Goal: Task Accomplishment & Management: Manage account settings

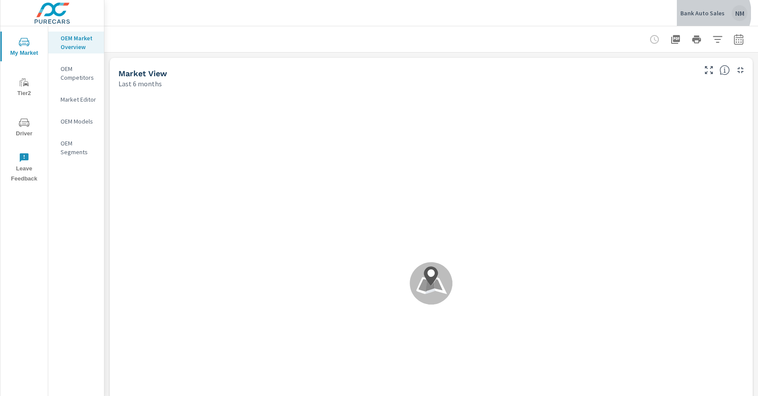
click at [712, 13] on p "Bank Auto Sales" at bounding box center [702, 13] width 44 height 8
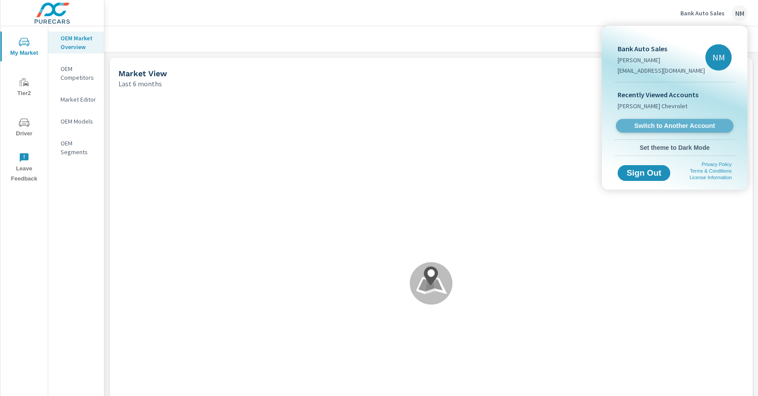
click at [660, 122] on span "Switch to Another Account" at bounding box center [673, 126] width 107 height 8
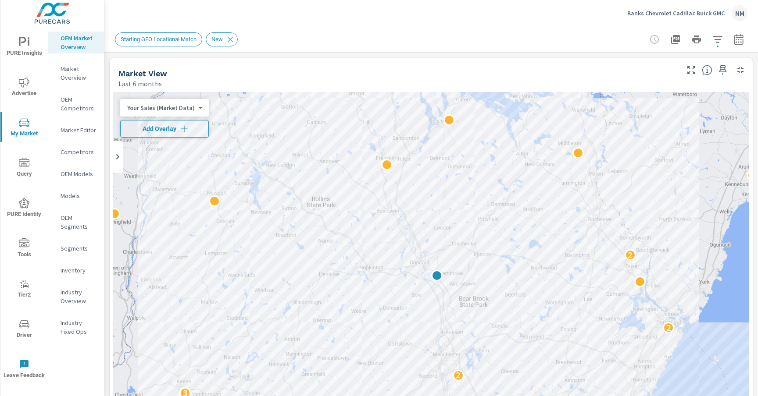
click at [187, 129] on icon "button" at bounding box center [184, 129] width 9 height 9
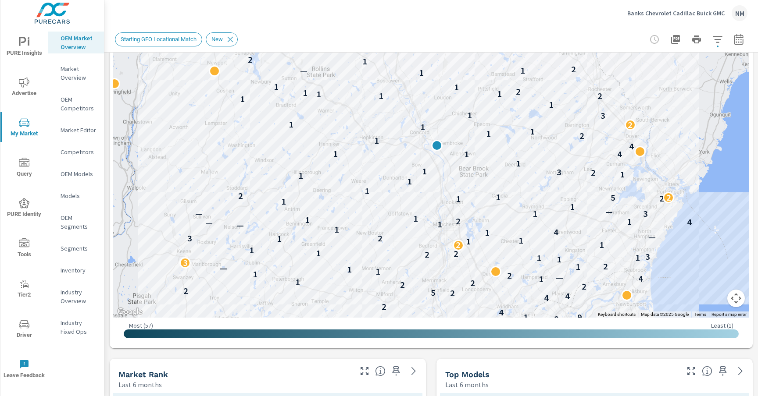
scroll to position [135, 0]
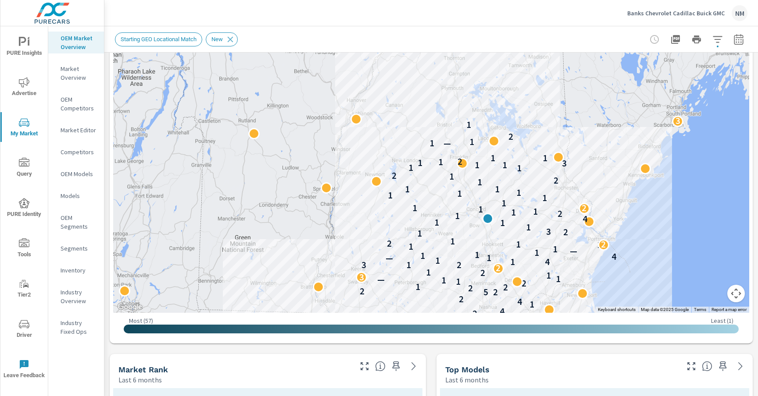
drag, startPoint x: 722, startPoint y: 165, endPoint x: 631, endPoint y: 211, distance: 102.3
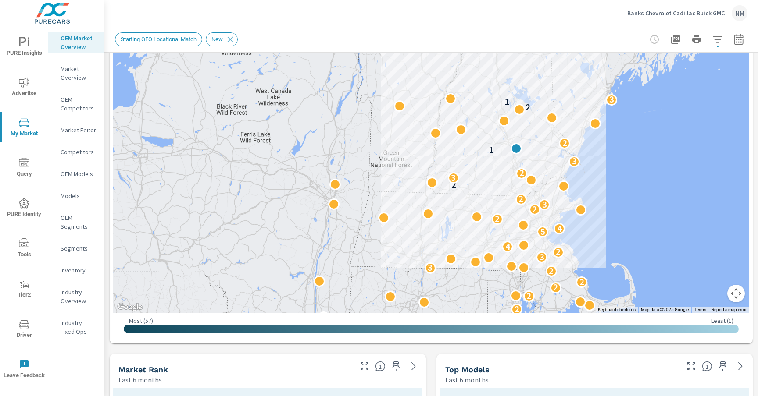
drag, startPoint x: 638, startPoint y: 228, endPoint x: 591, endPoint y: 157, distance: 85.0
click at [591, 157] on div "2 2 2 2 2 2 2 3 3 2 4 5 4 2 2 3 2 2 3 2 3 1 2 2 1 3 2" at bounding box center [764, 311] width 758 height 490
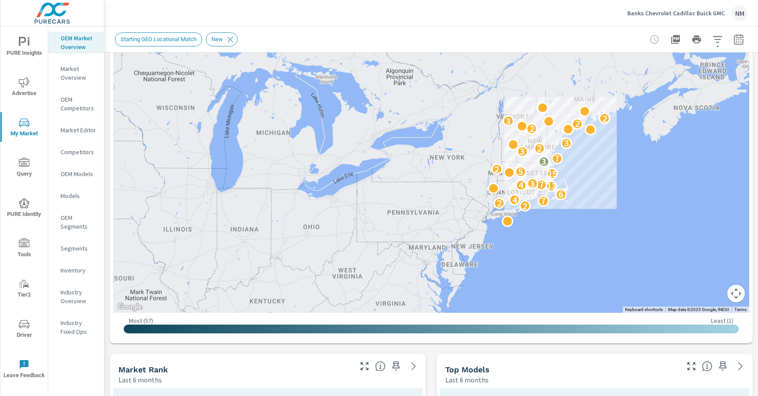
drag, startPoint x: 609, startPoint y: 223, endPoint x: 574, endPoint y: 218, distance: 35.0
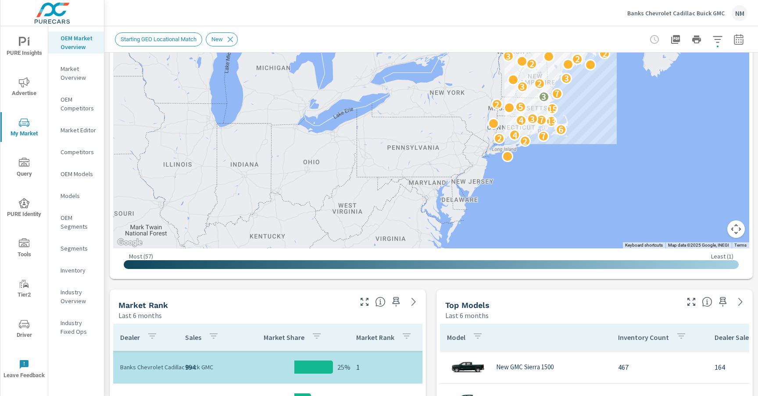
scroll to position [204, 0]
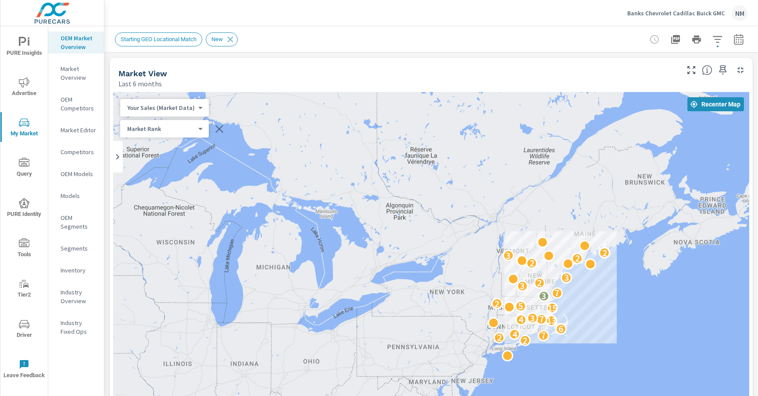
click at [687, 70] on icon "button" at bounding box center [691, 70] width 11 height 11
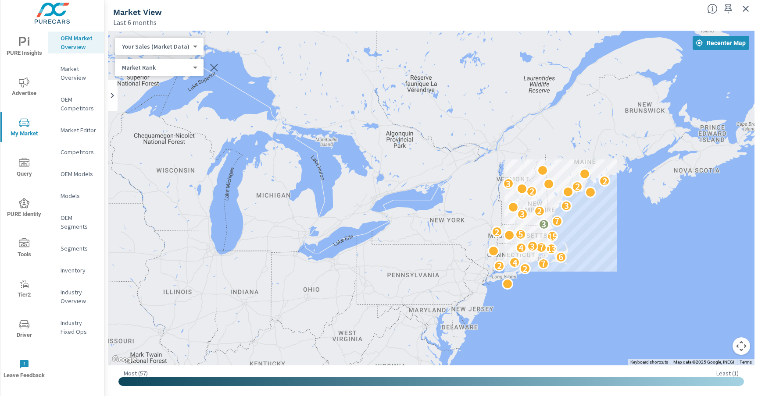
click at [738, 349] on button "Map camera controls" at bounding box center [741, 347] width 18 height 18
click at [720, 306] on button "Zoom in" at bounding box center [719, 303] width 18 height 18
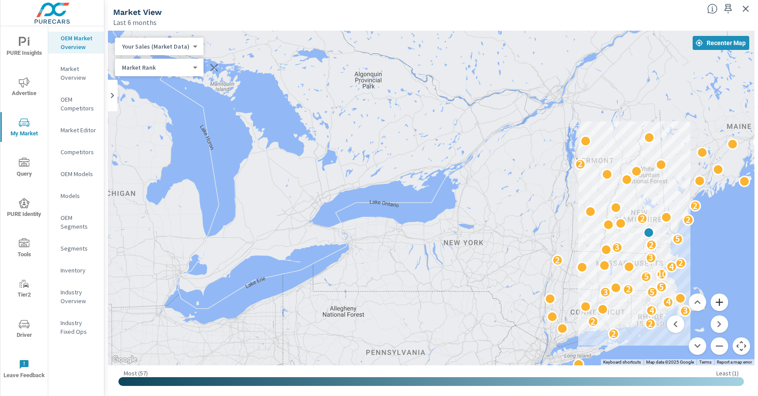
click at [720, 305] on button "Zoom in" at bounding box center [719, 303] width 18 height 18
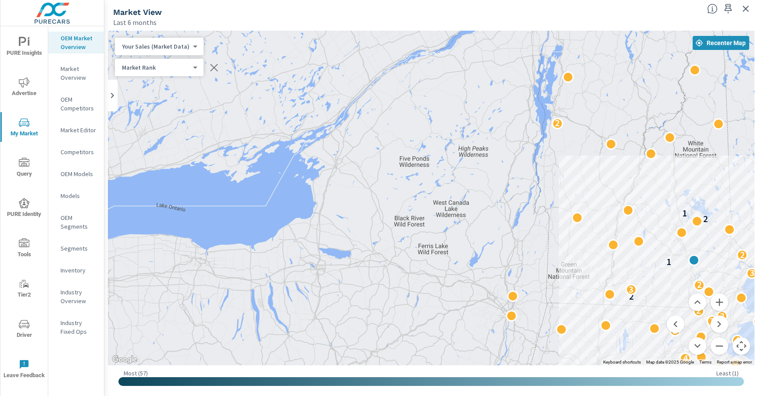
drag, startPoint x: 621, startPoint y: 214, endPoint x: 452, endPoint y: 213, distance: 168.8
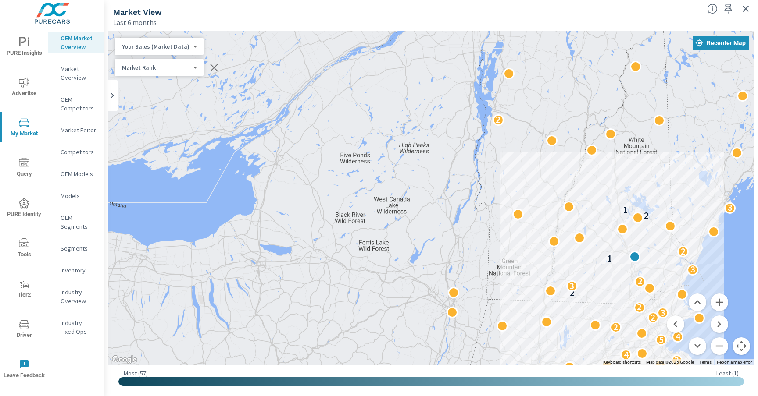
drag, startPoint x: 452, startPoint y: 213, endPoint x: 361, endPoint y: 206, distance: 91.4
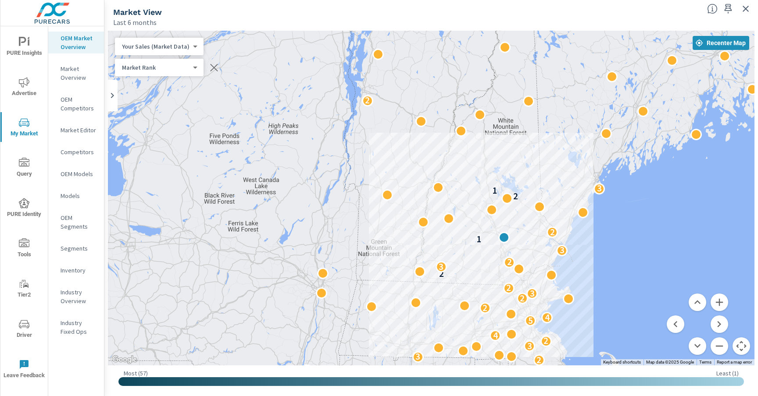
drag, startPoint x: 438, startPoint y: 252, endPoint x: 365, endPoint y: 239, distance: 74.4
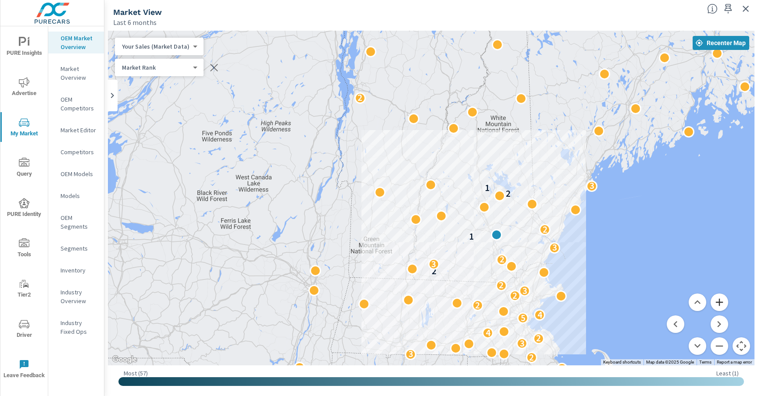
click at [723, 301] on button "Zoom in" at bounding box center [719, 303] width 18 height 18
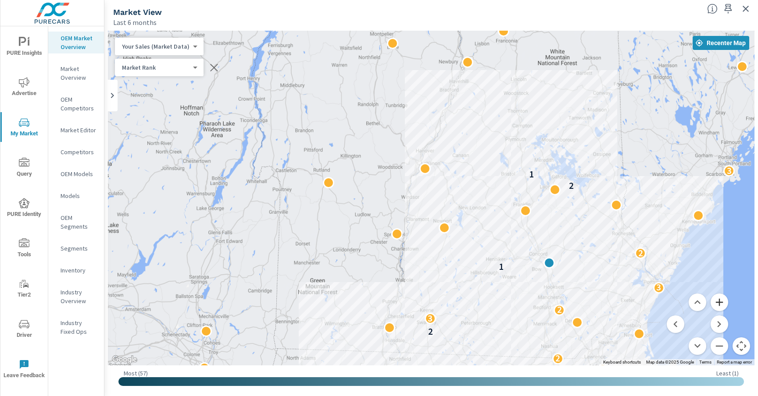
click at [723, 301] on button "Zoom in" at bounding box center [719, 303] width 18 height 18
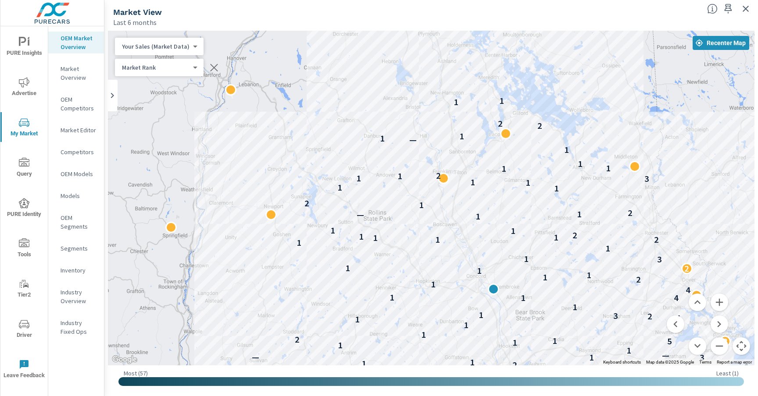
drag, startPoint x: 713, startPoint y: 244, endPoint x: 530, endPoint y: 205, distance: 186.9
click at [530, 204] on div "2 2 — 9 5 2 3 4 3 3 2 — 4 4 3 8 1 9 4 2 4 4 2 5 2 2 2 2 1 1 4 — 2 1 1 1 — 1 2 3…" at bounding box center [628, 403] width 758 height 490
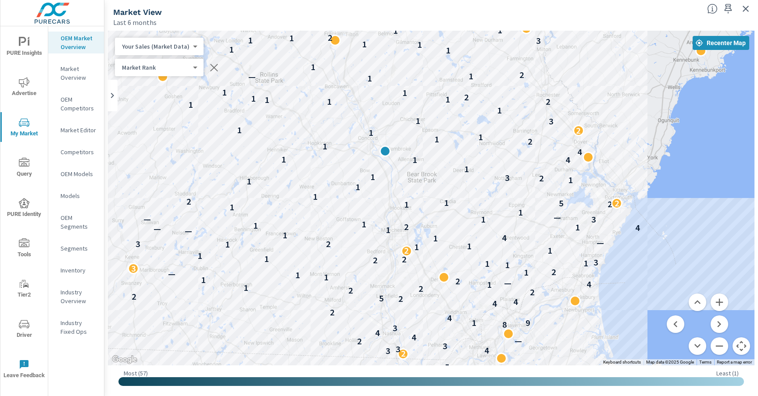
drag, startPoint x: 698, startPoint y: 219, endPoint x: 588, endPoint y: 81, distance: 176.6
click at [588, 81] on div "3 2 2 2 2 2 — 9 5 2 3 4 3 3 2 — 4 4 3 8 1 9 4 2 4 4 2 5 2 2 2 2 1 1 4 — 2 1 1 1…" at bounding box center [702, 305] width 758 height 490
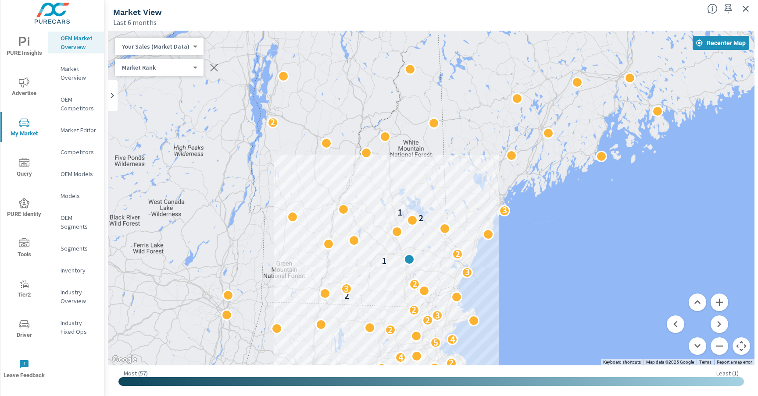
click at [747, 345] on button "Map camera controls" at bounding box center [741, 347] width 18 height 18
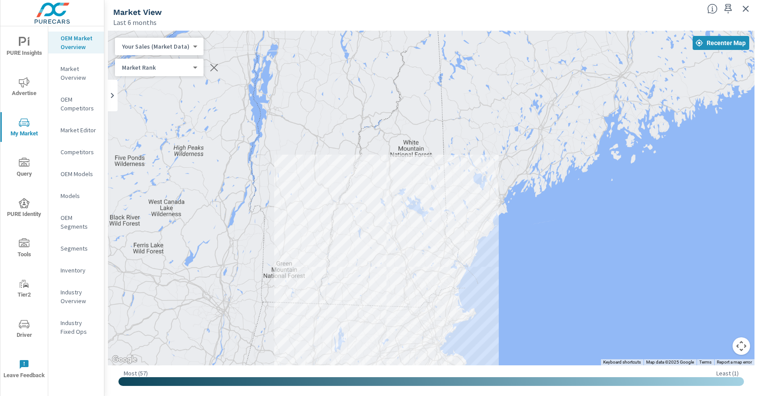
click at [742, 346] on button "Map camera controls" at bounding box center [741, 347] width 18 height 18
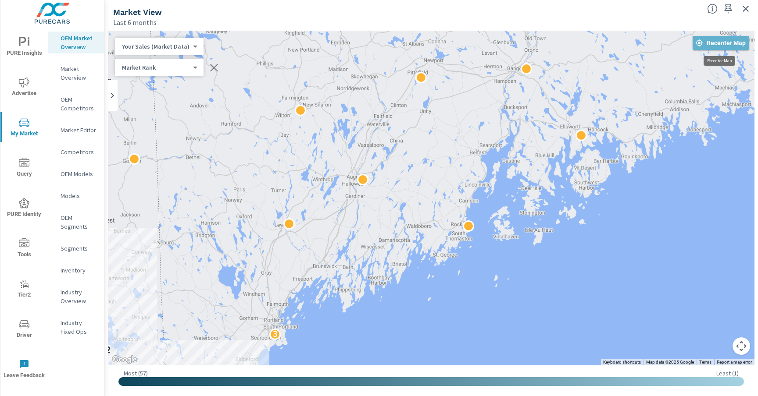
click at [720, 41] on span "Recenter Map" at bounding box center [721, 43] width 50 height 8
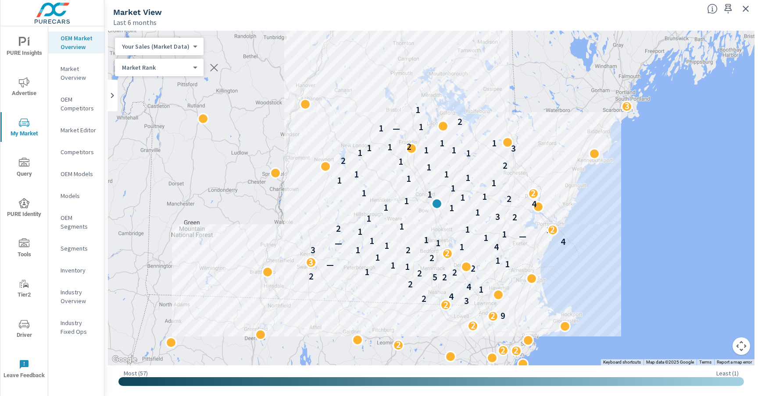
click at [212, 68] on icon "button" at bounding box center [214, 67] width 11 height 11
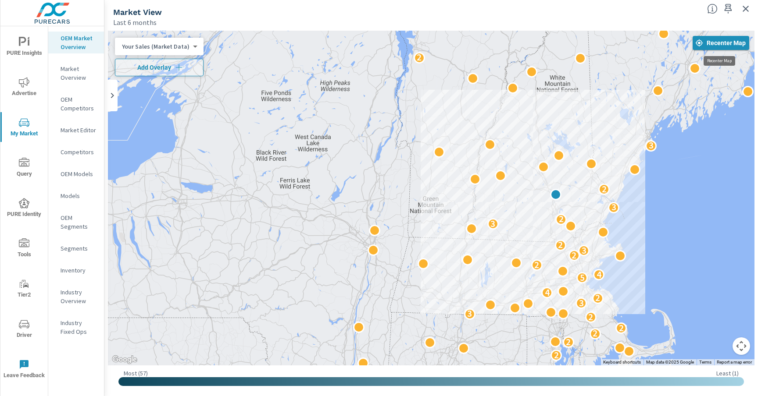
click at [718, 45] on span "Recenter Map" at bounding box center [721, 43] width 50 height 8
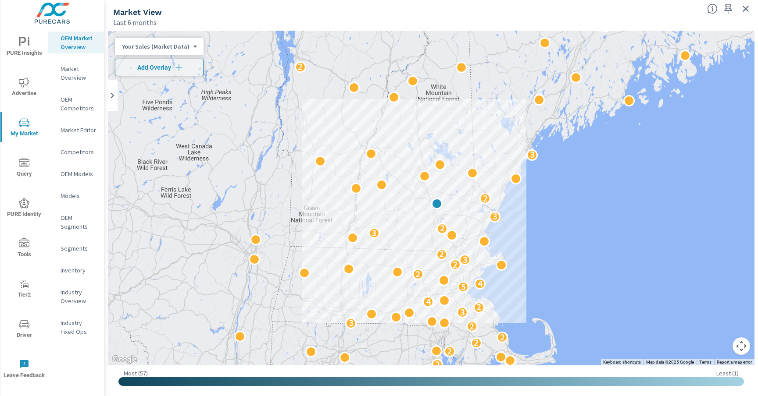
click at [740, 349] on button "Map camera controls" at bounding box center [741, 347] width 18 height 18
click at [744, 12] on icon "button" at bounding box center [745, 9] width 11 height 11
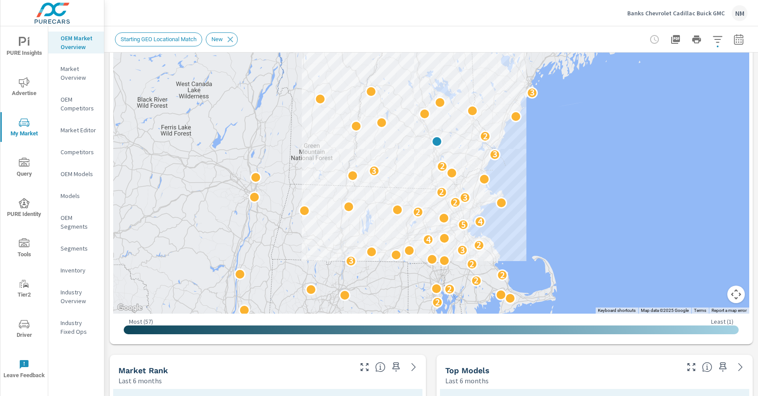
scroll to position [108, 0]
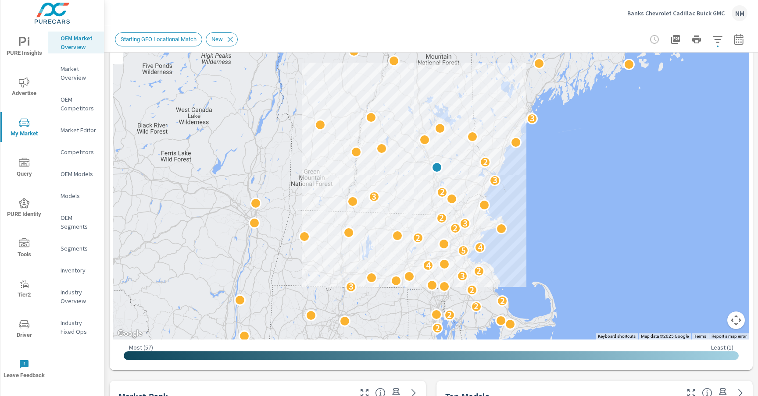
click at [738, 38] on icon "button" at bounding box center [738, 39] width 11 height 11
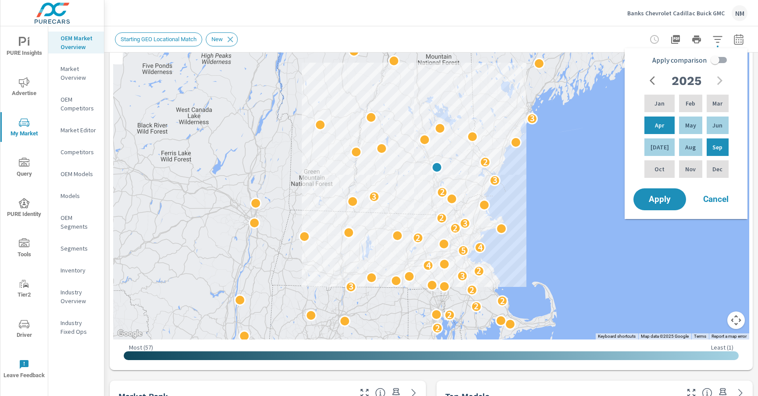
click at [712, 60] on input "Apply comparison" at bounding box center [715, 60] width 50 height 17
checkbox input "true"
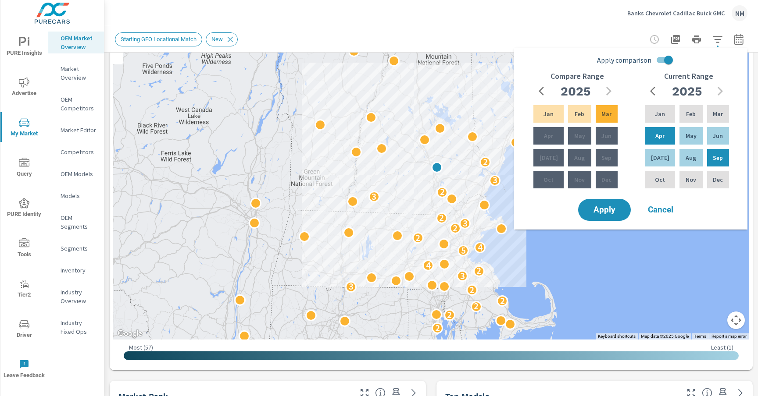
click at [542, 93] on icon "button" at bounding box center [543, 91] width 11 height 11
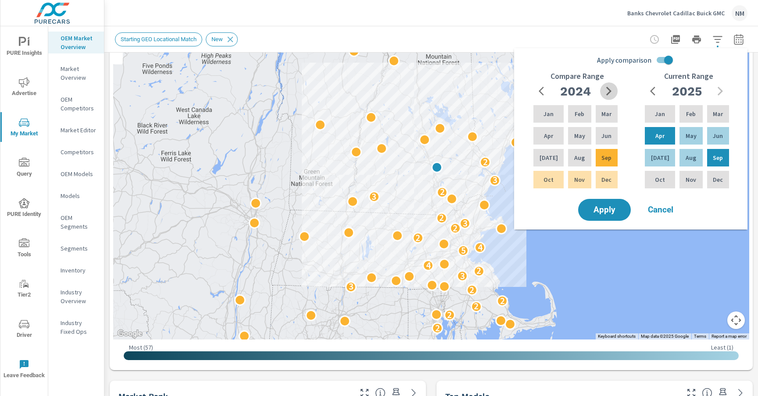
click at [608, 95] on icon "button" at bounding box center [608, 91] width 11 height 11
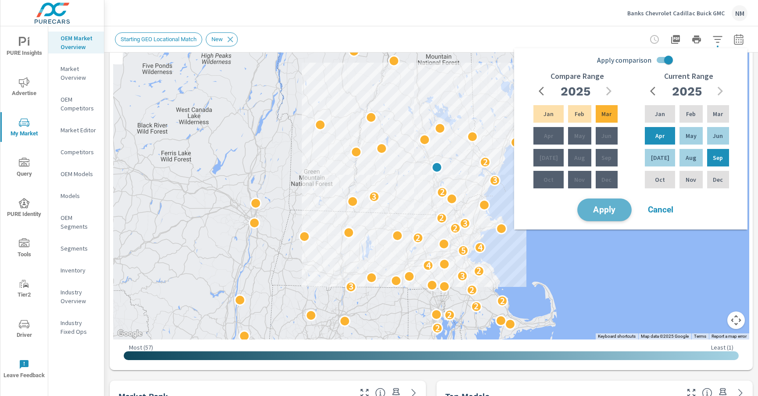
click at [612, 215] on button "Apply" at bounding box center [604, 210] width 54 height 23
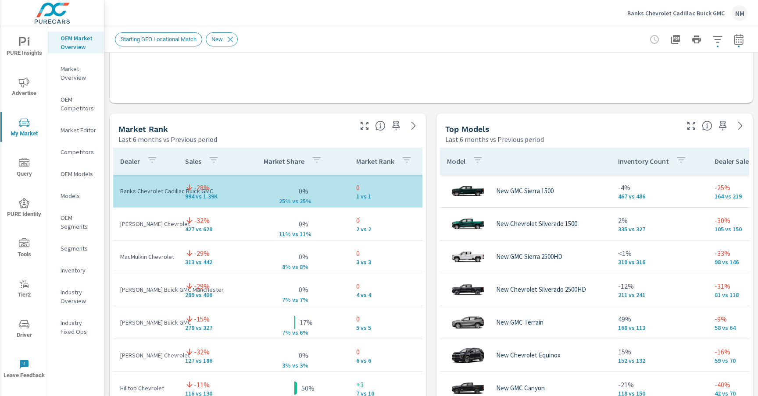
scroll to position [66, 0]
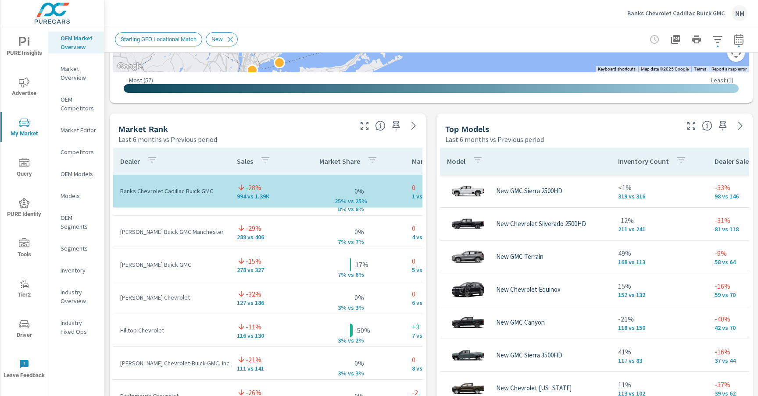
scroll to position [67, 0]
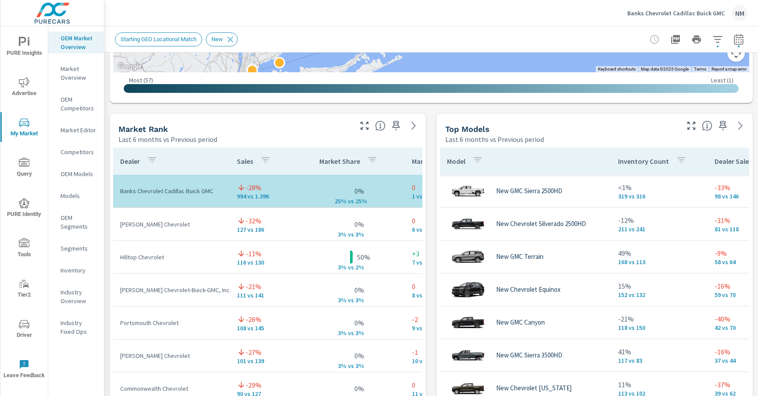
scroll to position [134, 0]
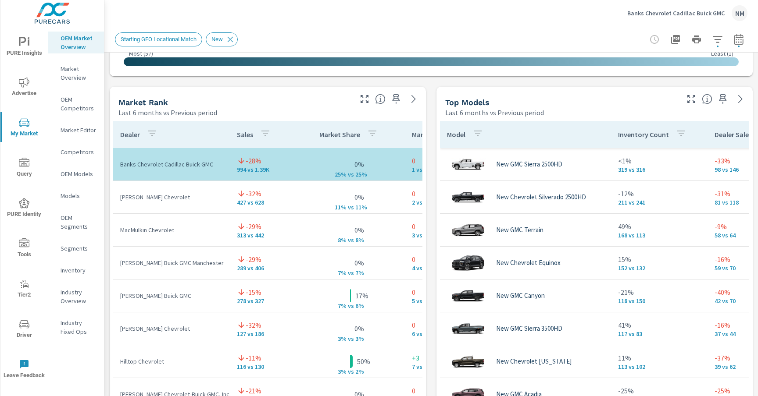
scroll to position [531, 0]
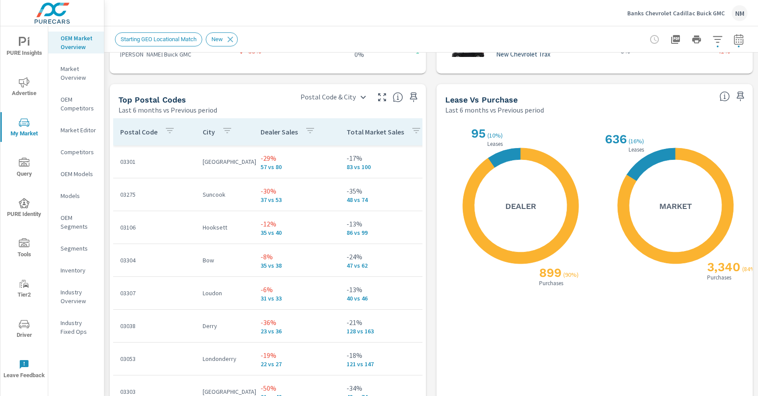
scroll to position [1006, 0]
click at [637, 154] on icon "X X" at bounding box center [675, 206] width 116 height 116
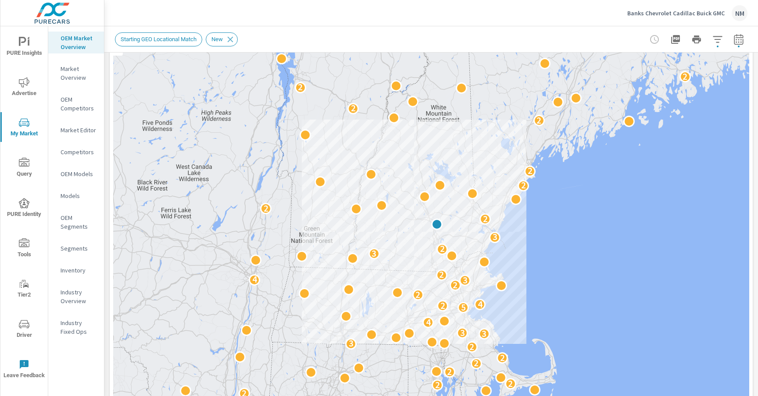
scroll to position [0, 0]
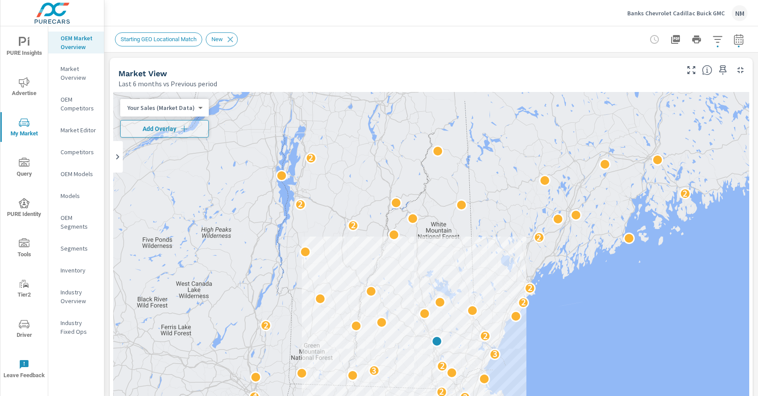
click at [26, 320] on icon "nav menu" at bounding box center [24, 324] width 11 height 11
